Goal: Task Accomplishment & Management: Complete application form

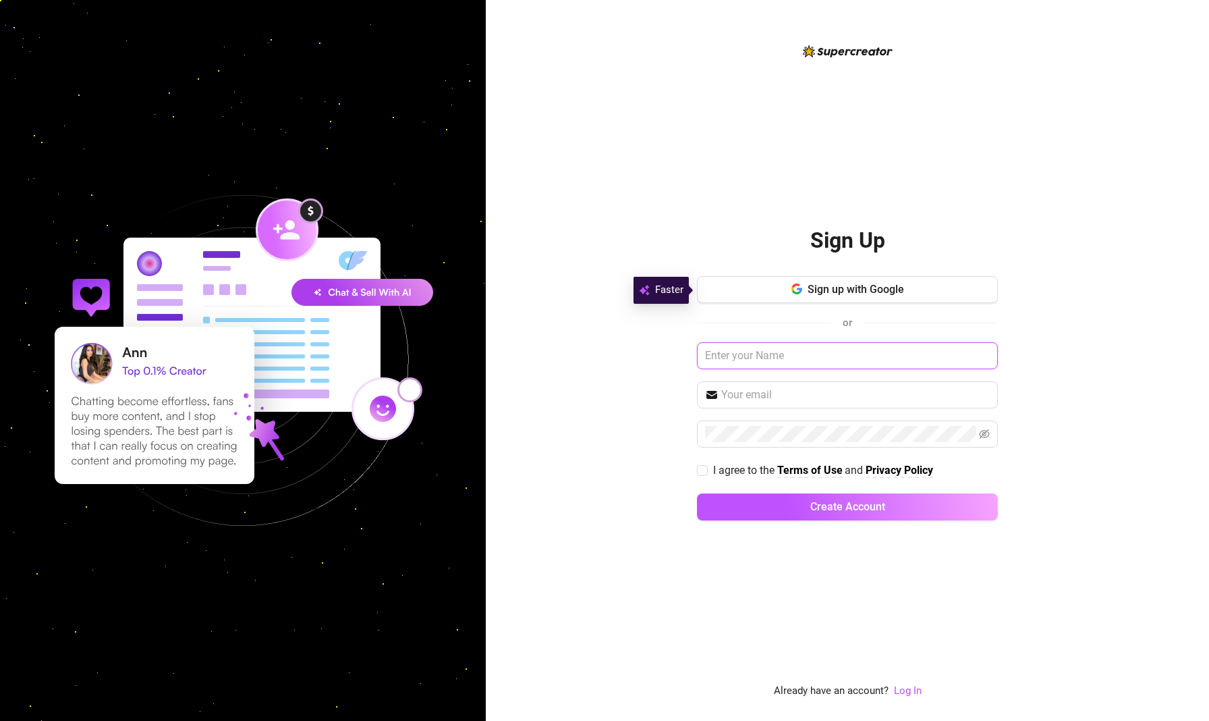
click at [522, 358] on input "text" at bounding box center [847, 355] width 301 height 27
click at [522, 354] on input "text" at bounding box center [847, 355] width 301 height 27
type input "[PERSON_NAME]"
type input "[EMAIL_ADDRESS][DOMAIN_NAME]"
click at [522, 468] on span "I agree to the Terms of Use and Privacy Policy" at bounding box center [823, 470] width 231 height 17
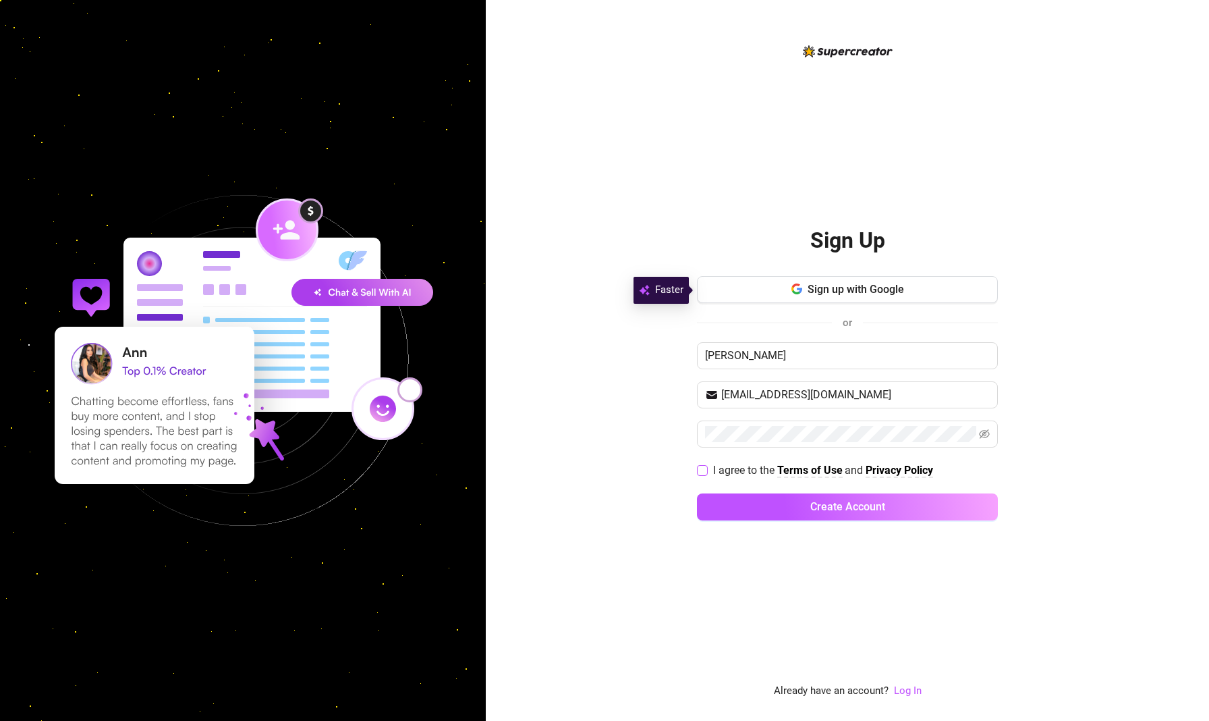
click at [522, 468] on input "I agree to the Terms of Use and Privacy Policy" at bounding box center [701, 469] width 9 height 9
checkbox input "true"
click at [522, 437] on icon "eye-invisible" at bounding box center [984, 433] width 11 height 11
click at [522, 489] on div "Sign up with Google or [PERSON_NAME] [EMAIL_ADDRESS][DOMAIN_NAME] I agree to th…" at bounding box center [847, 404] width 301 height 256
click at [522, 494] on button "Create Account" at bounding box center [847, 506] width 301 height 27
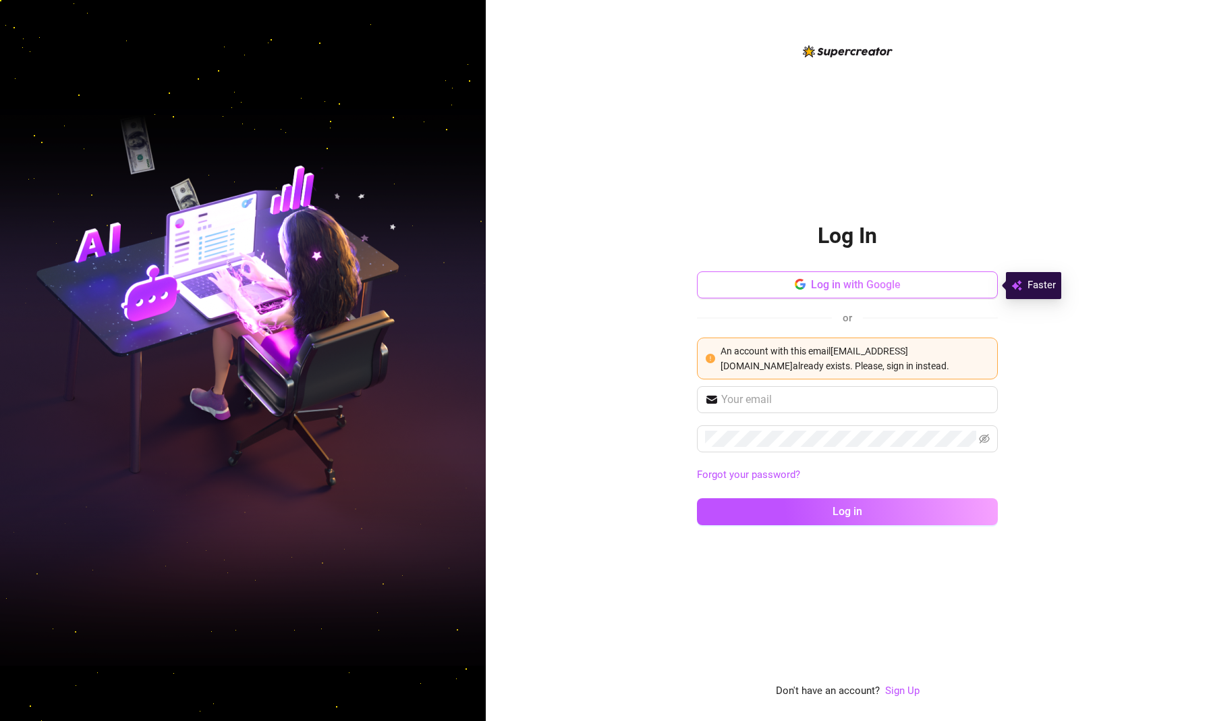
click at [522, 289] on icon "button" at bounding box center [799, 287] width 8 height 4
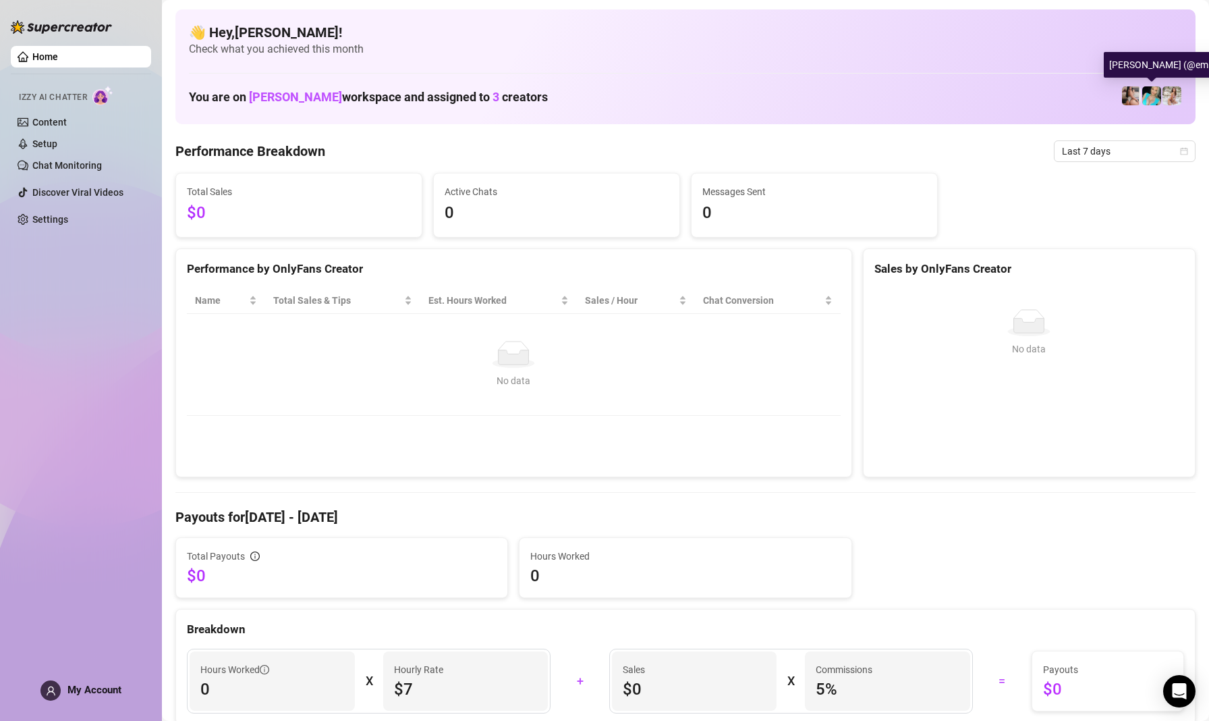
click at [522, 96] on img at bounding box center [1151, 95] width 19 height 19
click at [522, 92] on img at bounding box center [1151, 95] width 19 height 19
click at [49, 217] on link "Settings" at bounding box center [50, 219] width 36 height 11
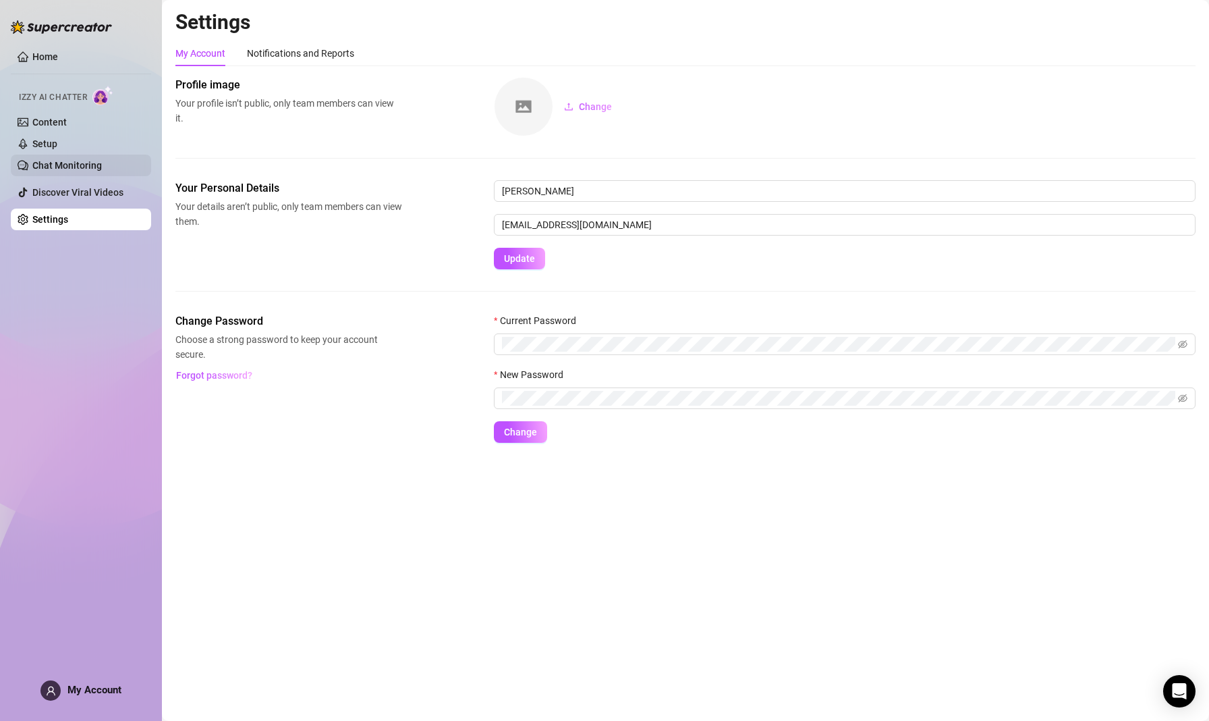
click at [65, 169] on link "Chat Monitoring" at bounding box center [67, 165] width 70 height 11
